Goal: Transaction & Acquisition: Book appointment/travel/reservation

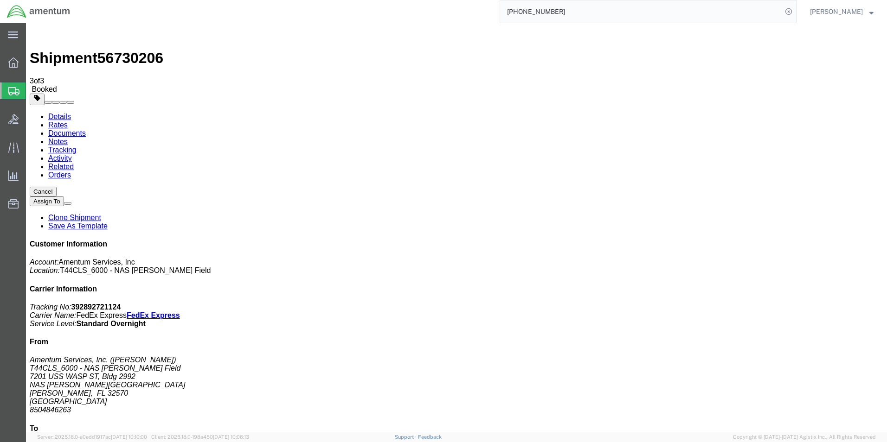
click at [0, 0] on span "Create Shipment" at bounding box center [0, 0] width 0 height 0
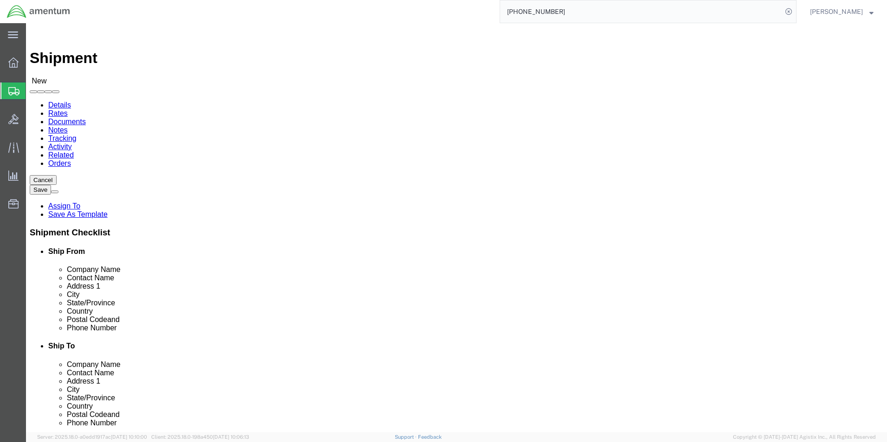
click input "text"
type input "SU"
click p "- AMENTUM - ([PERSON_NAME]) [STREET_ADDRESS][PERSON_NAME]"
select select "FL"
type input "[PERSON_NAME]"
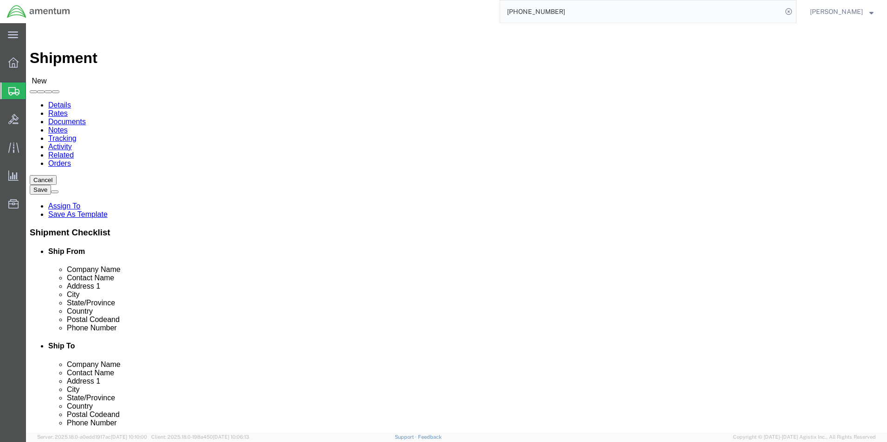
click input "text"
type input "[PHONE_NUMBER]"
click input "text"
type input "[PERSON_NAME]"
click p "- AMENTUM - ([PERSON_NAME]) HANGAR 3 BLDG 9500 MCAS MIRAMAR, [GEOGRAPHIC_DATA],…"
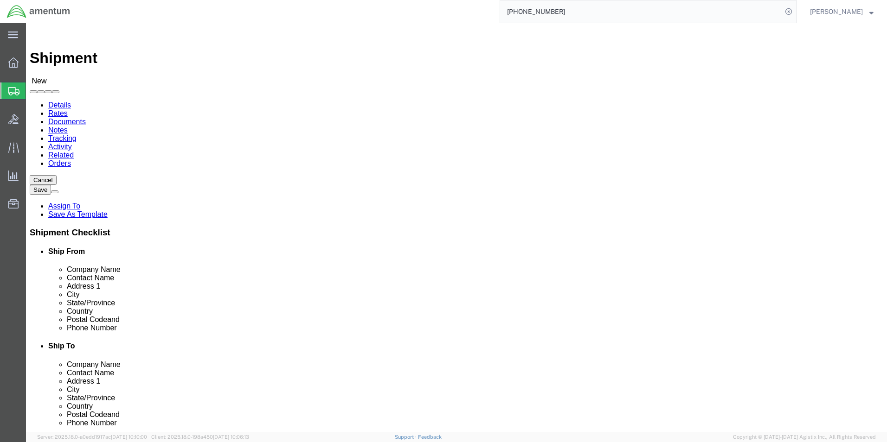
select select "CA"
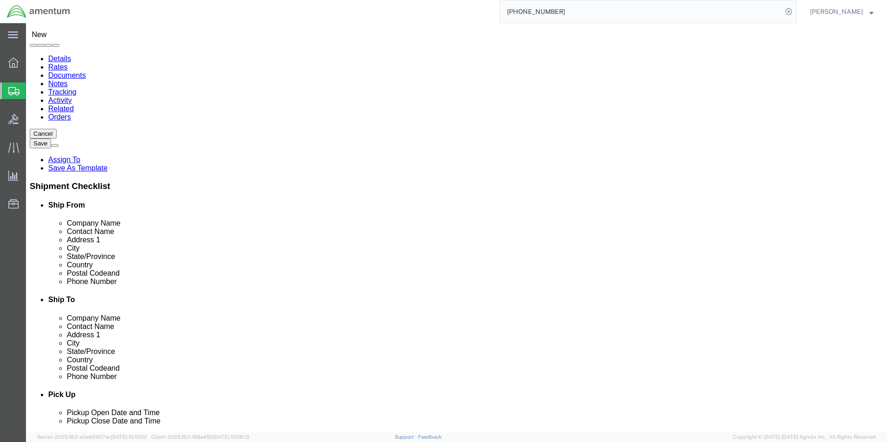
scroll to position [325, 0]
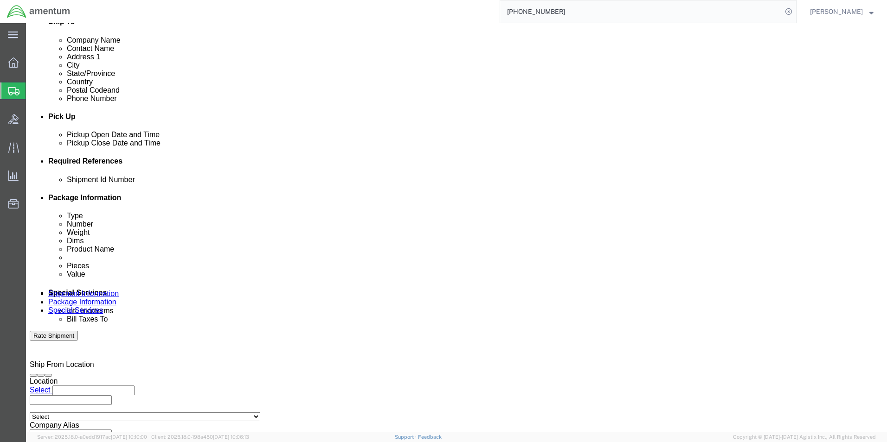
type input "[PERSON_NAME]"
click div "[DATE] 2:00 PM"
click input "2:00 PM"
type input "3:00 PM"
click button "Apply"
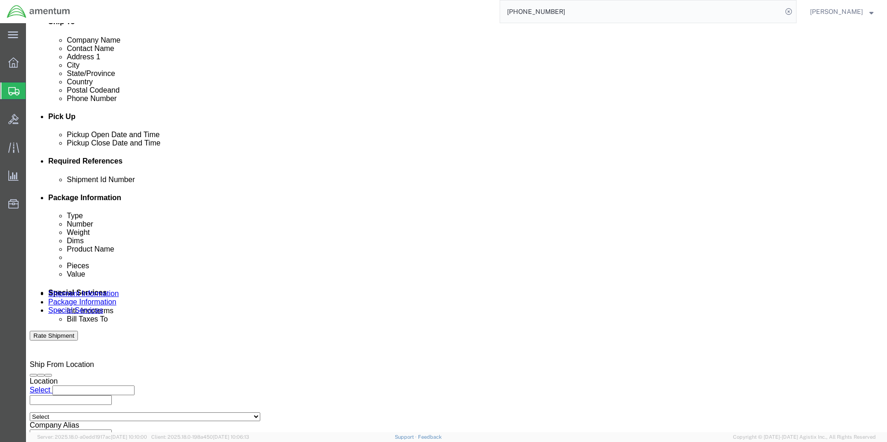
click div
click input "4:00 PM"
click input "7:00 PM"
type input "7:00 AM"
click button "Apply"
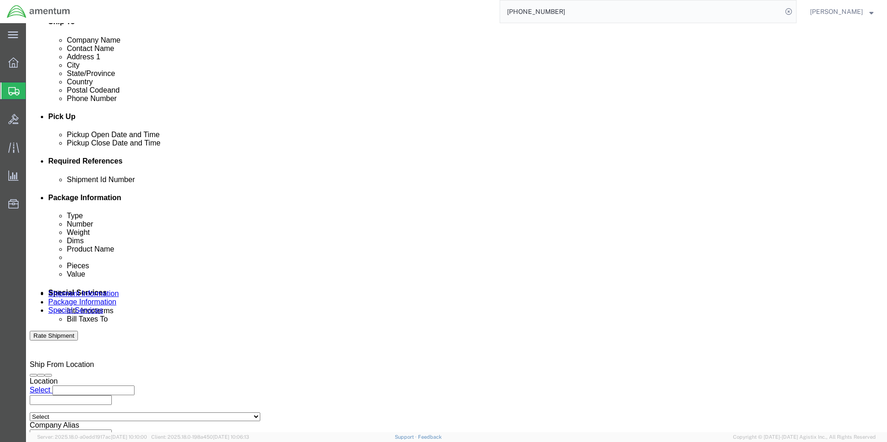
click div
click input "8:00 AM"
click input "3:00 AM"
type input "3:00 PM"
click button "Apply"
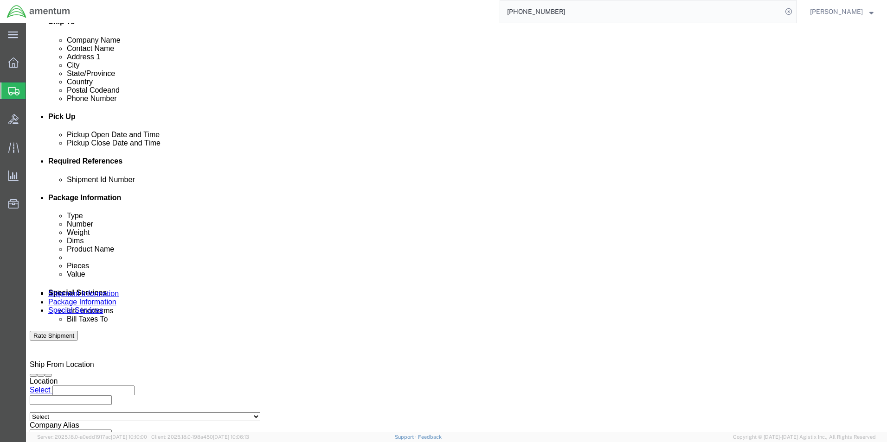
click button "Add reference"
click input "text"
type input "6000"
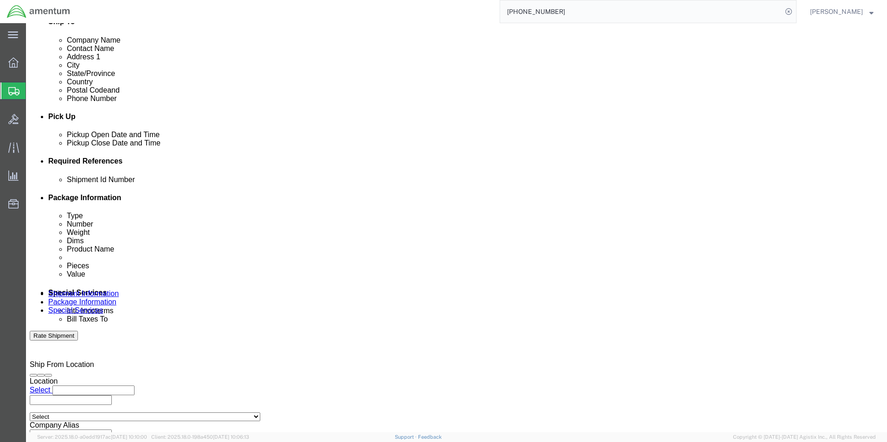
click select "Select Account Type Activity ID Airline Appointment Number ASN Batch Request # …"
select select "DEPT"
click select "Select Account Type Activity ID Airline Appointment Number ASN Batch Request # …"
click input "text"
type input "T44"
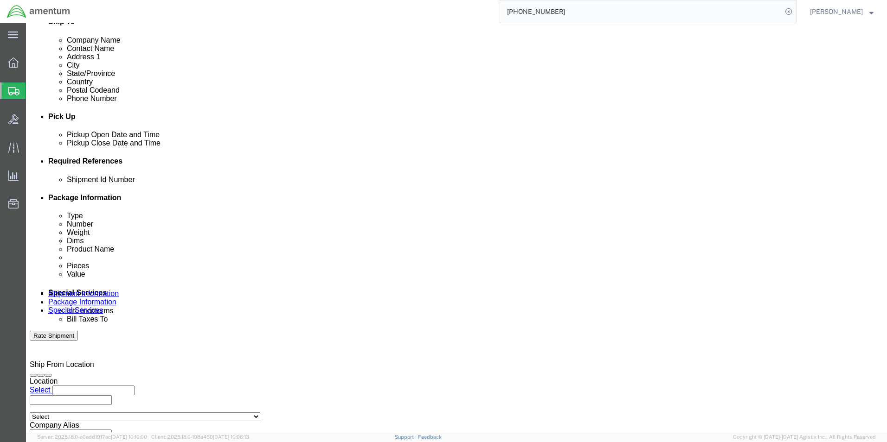
click select "Select Account Type Activity ID Airline Appointment Number ASN Batch Request # …"
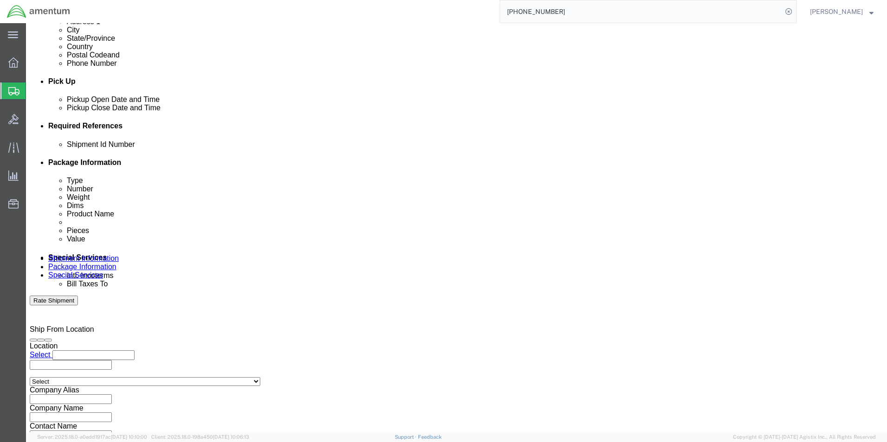
scroll to position [404, 0]
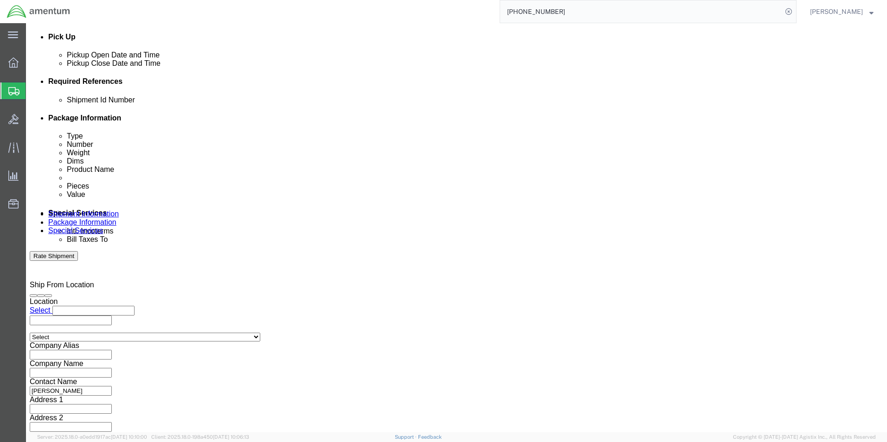
click select "Select Account Type Activity ID Airline Appointment Number ASN Batch Request # …"
select select "PROJNUM"
click select "Select Account Type Activity ID Airline Appointment Number ASN Batch Request # …"
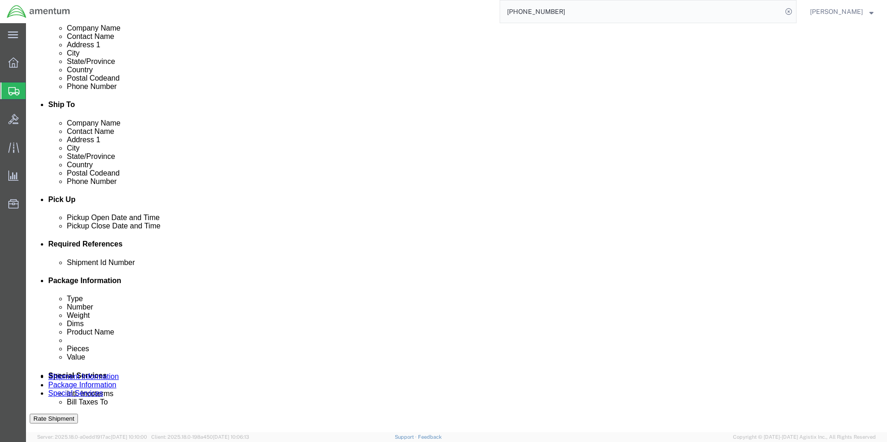
scroll to position [312, 0]
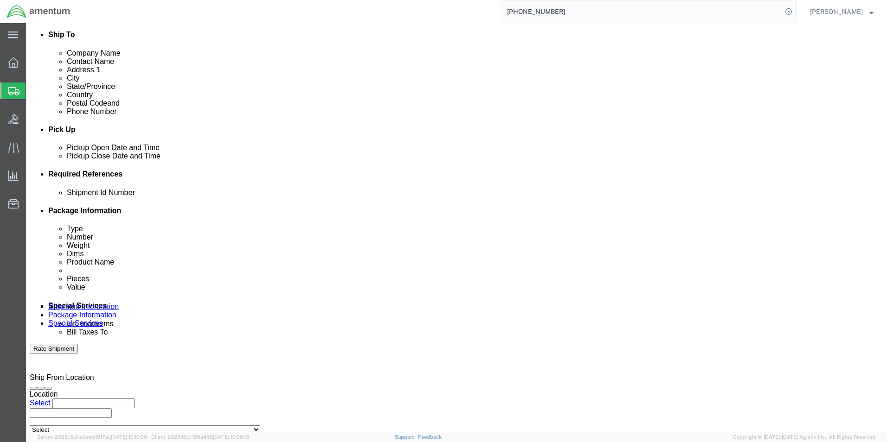
click input "text"
type input "6097.5.034.03.C.FT.0.23M.E00"
click select "Select Account Type Activity ID Airline Appointment Number ASN Batch Request # …"
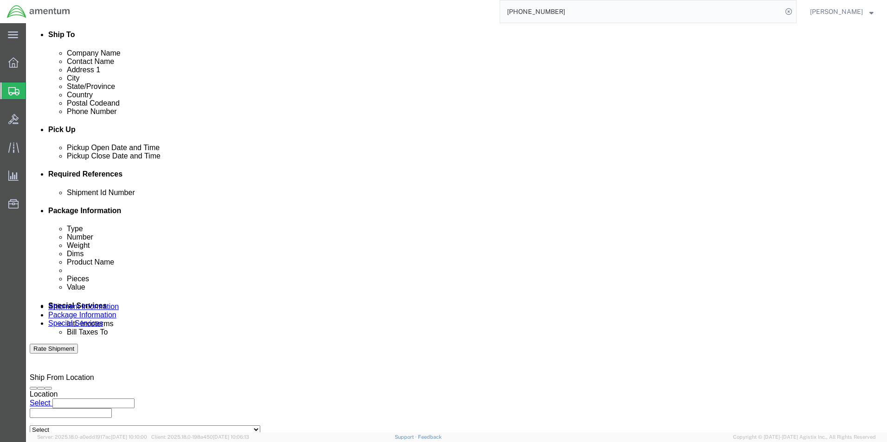
select select "PCKSLIP"
click select "Select Account Type Activity ID Airline Appointment Number ASN Batch Request # …"
click input "text"
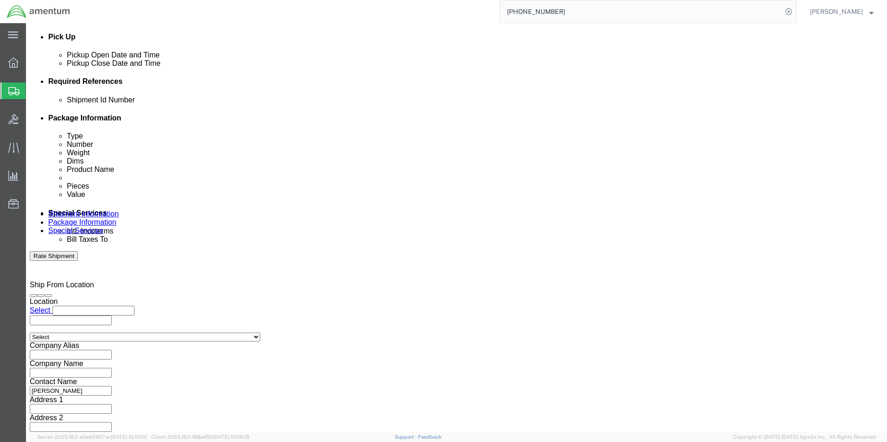
type input "157312"
click button "Continue"
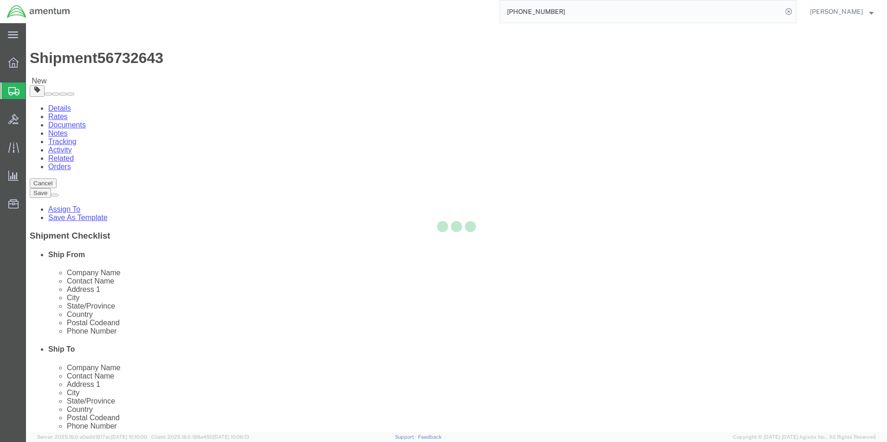
select select "CBOX"
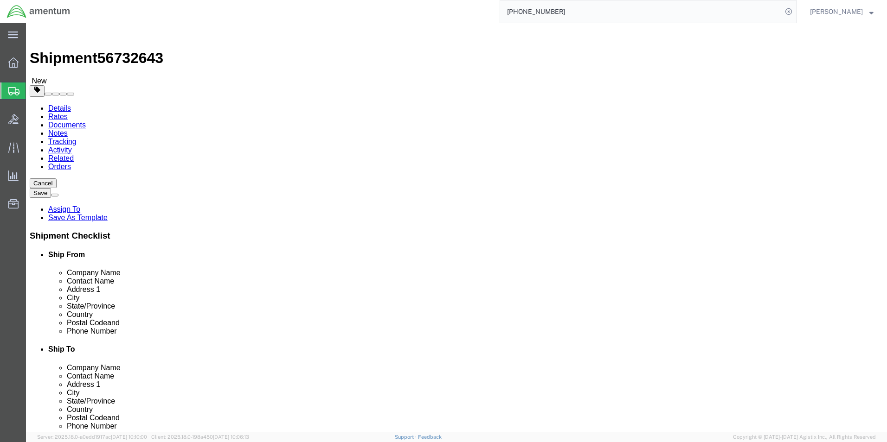
click input "text"
type input "12"
type input "6"
click input "0.00"
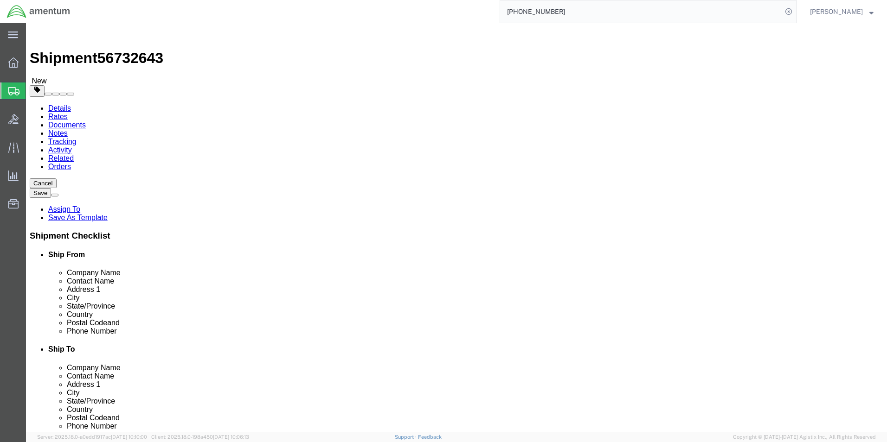
type input "2.00"
click div "2.00 Select kgs lbs"
click link "Add Content"
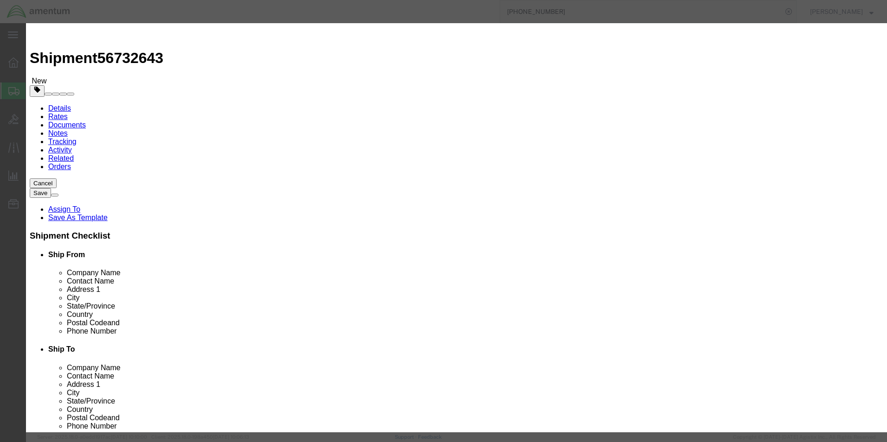
click input "text"
type input "A/C PARTS"
select select "US"
click input "0"
type input "2"
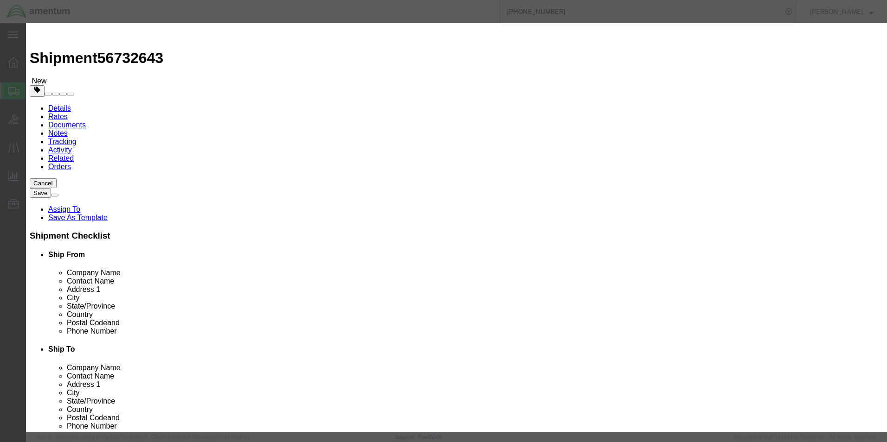
click label "GL Reference"
click input "text"
type input "200"
click div "Product Name A/C PARTS Pieces 2 Select Bag Barrels 100Board Feet Bottle Box Bli…"
click button "Save & Close"
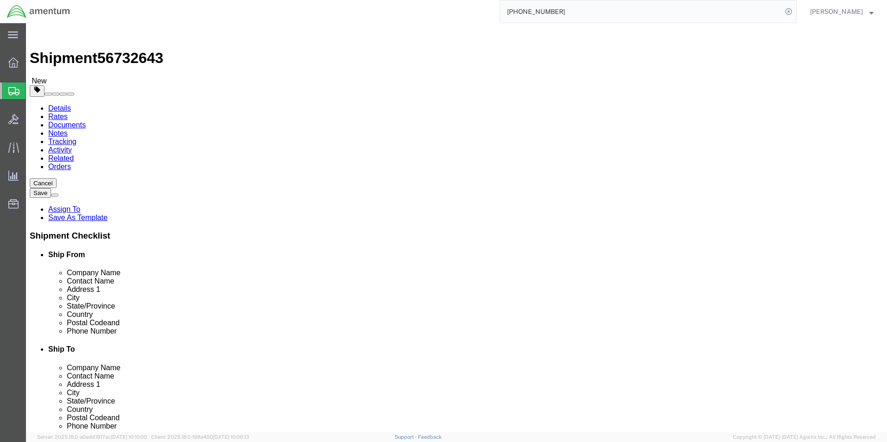
click button "Rate Shipment"
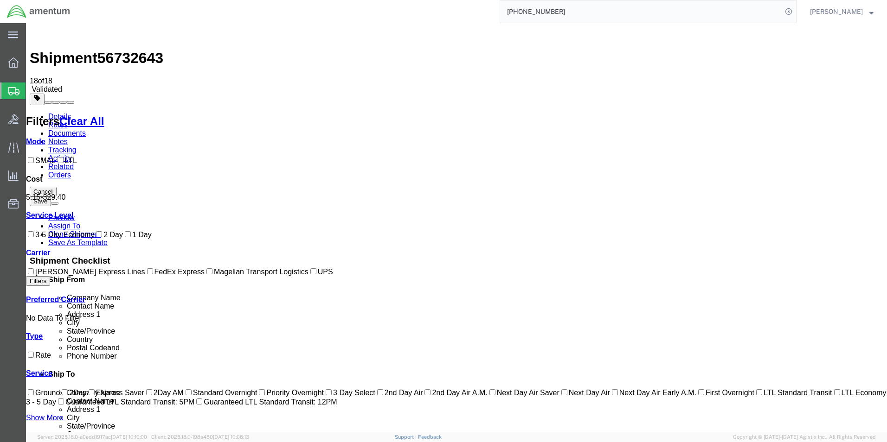
checkbox input "true"
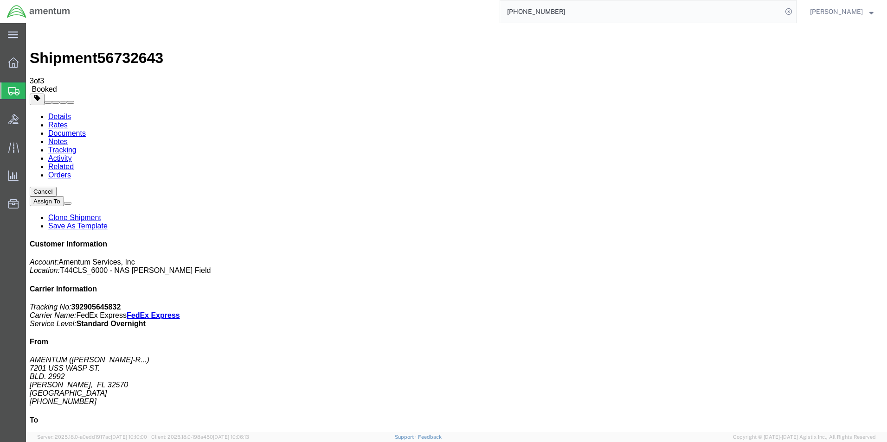
checkbox input "true"
